Goal: Find contact information: Find contact information

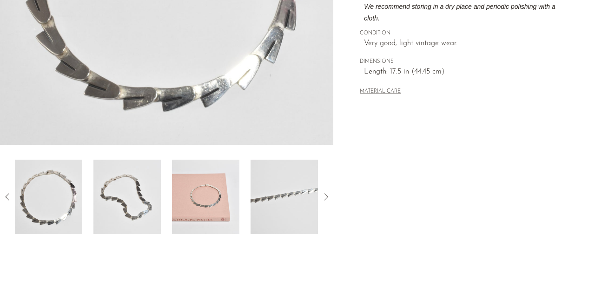
scroll to position [316, 0]
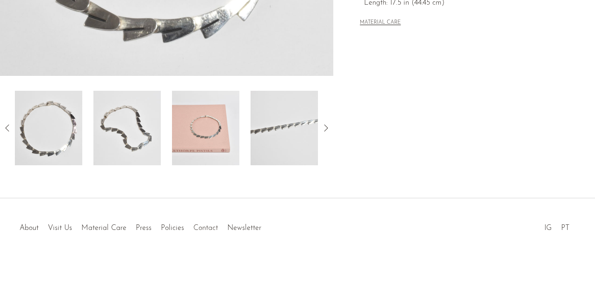
click at [207, 227] on link "Contact" at bounding box center [205, 227] width 25 height 7
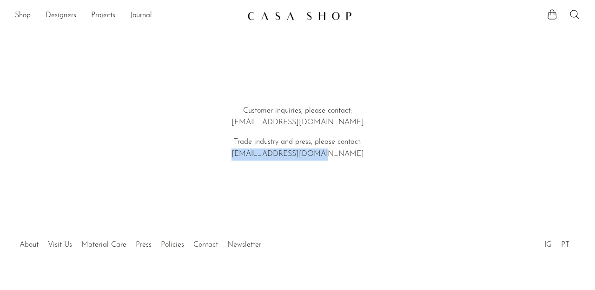
drag, startPoint x: 344, startPoint y: 152, endPoint x: 240, endPoint y: 154, distance: 103.7
click at [240, 154] on p "Trade industry and press, please contact: emi@shopcasashop.com" at bounding box center [298, 148] width 266 height 24
copy p "emi@shopcasashop.com"
click at [345, 151] on p "Trade industry and press, please contact: emi@shopcasashop.com" at bounding box center [298, 148] width 266 height 24
click at [212, 242] on div at bounding box center [297, 234] width 179 height 33
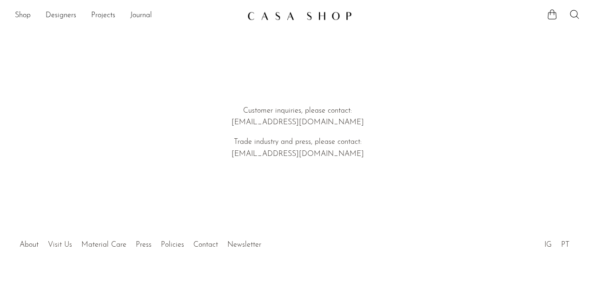
click at [60, 242] on link "Visit Us" at bounding box center [60, 244] width 24 height 7
